Goal: Task Accomplishment & Management: Manage account settings

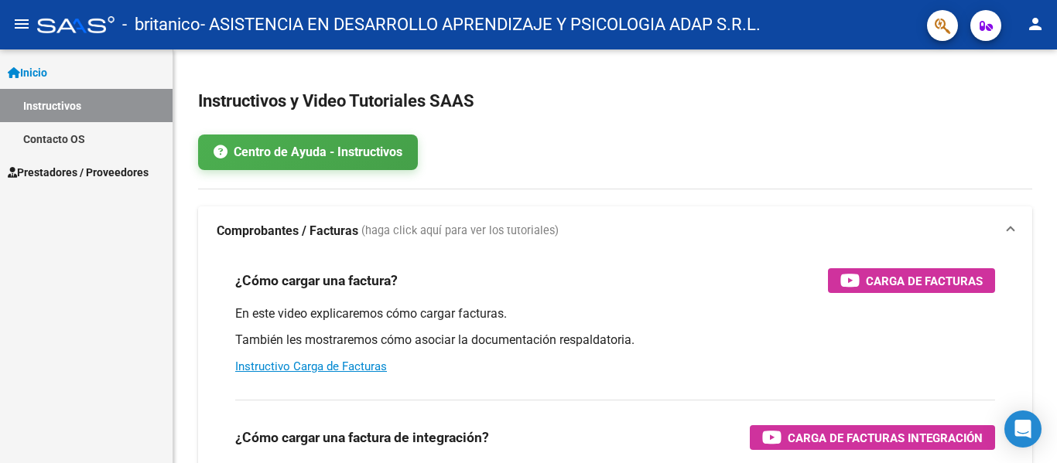
click at [83, 172] on span "Prestadores / Proveedores" at bounding box center [78, 172] width 141 height 17
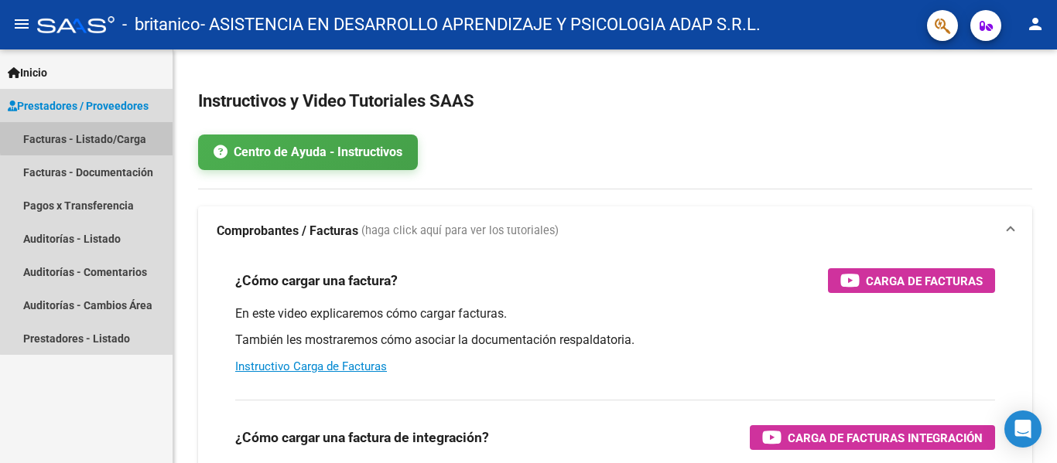
click at [92, 137] on link "Facturas - Listado/Carga" at bounding box center [86, 138] width 173 height 33
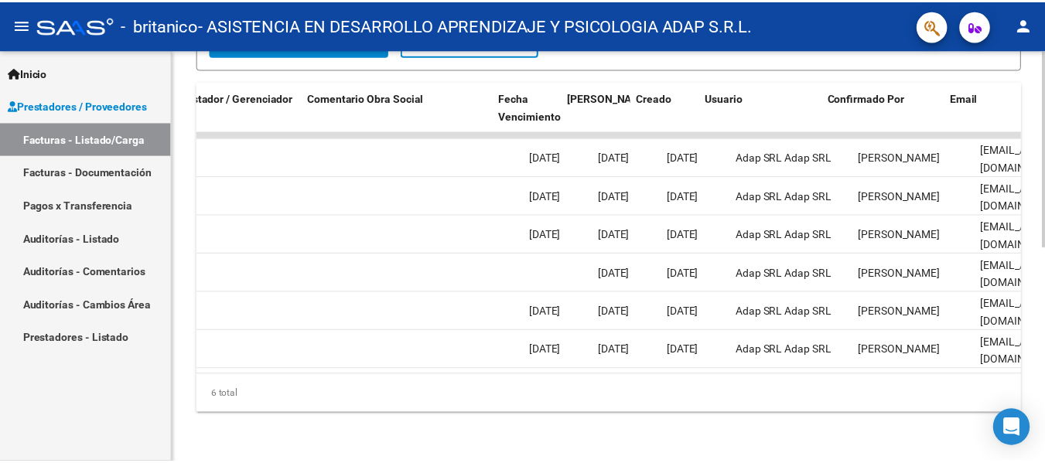
scroll to position [0, 2428]
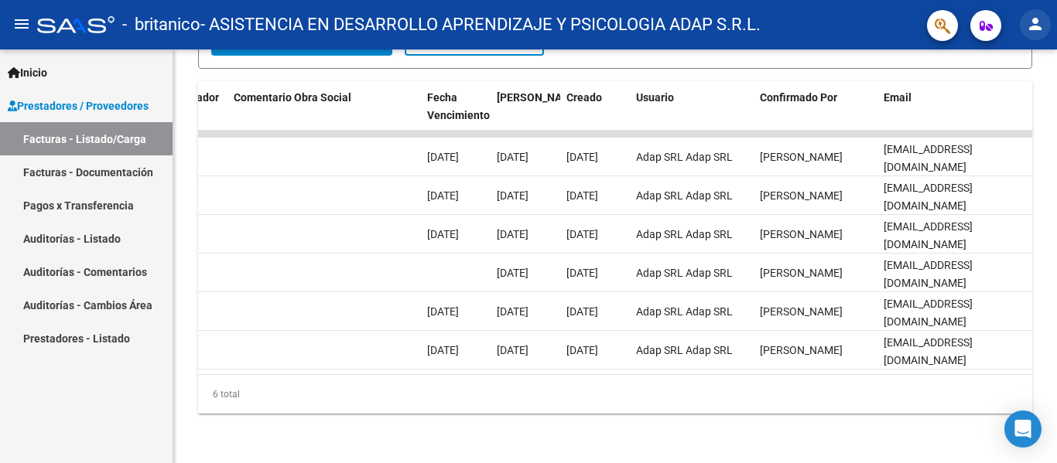
click at [1040, 23] on mat-icon "person" at bounding box center [1035, 24] width 19 height 19
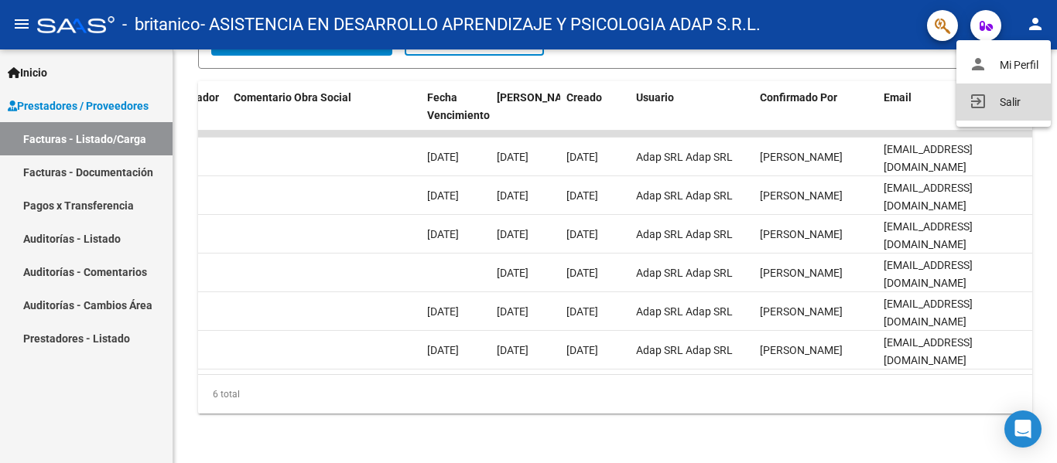
click at [1009, 102] on button "exit_to_app Salir" at bounding box center [1003, 102] width 94 height 37
